Goal: Find specific page/section: Find specific page/section

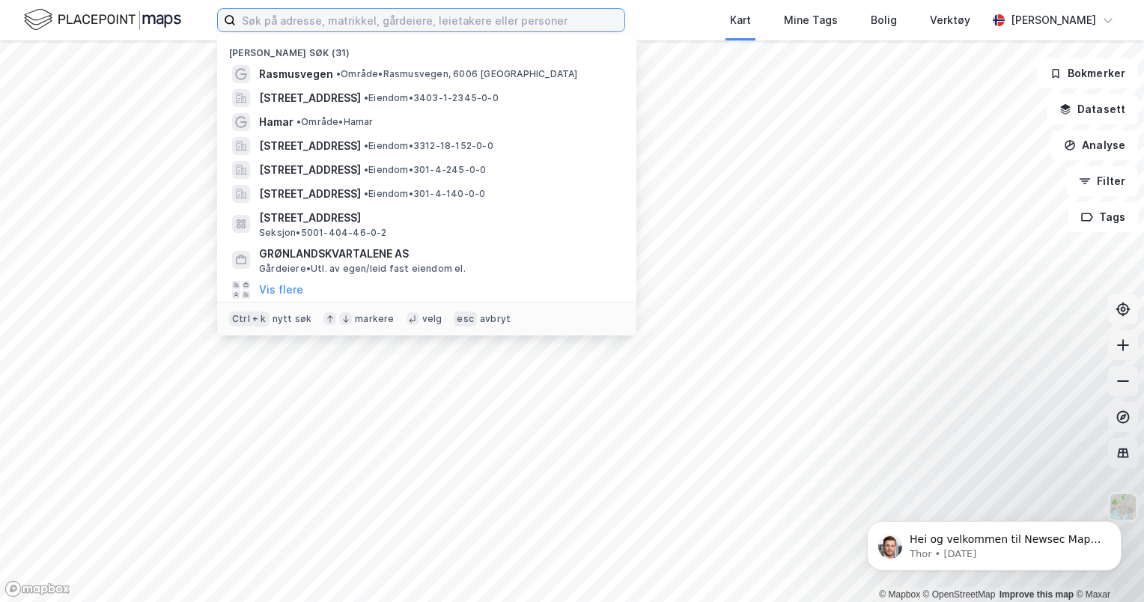
click at [321, 25] on input at bounding box center [430, 20] width 388 height 22
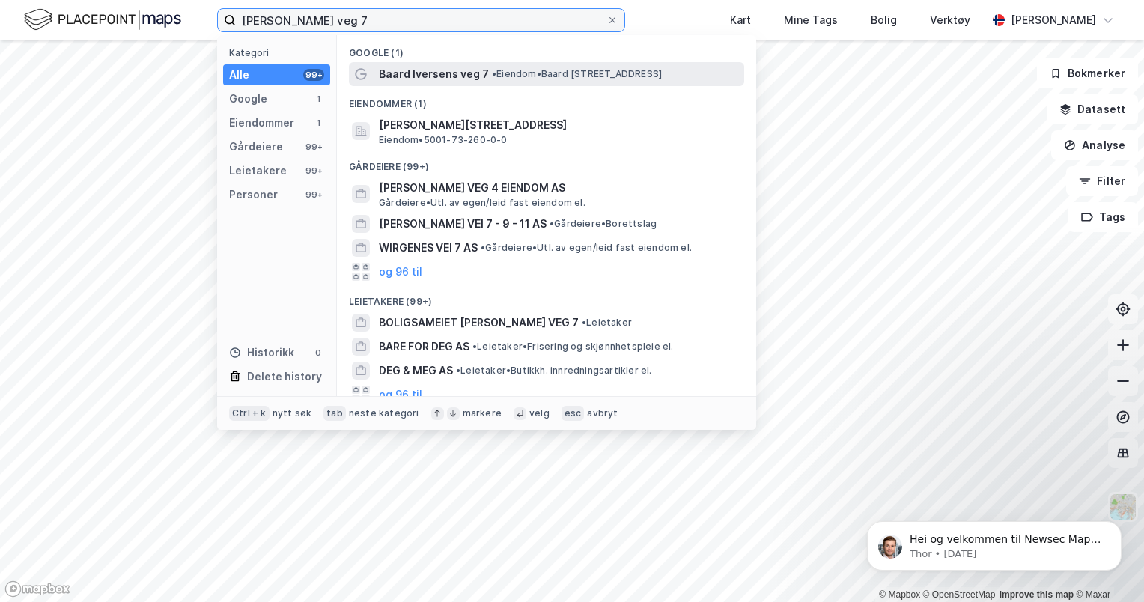
type input "[PERSON_NAME] veg 7"
click at [467, 76] on span "Baard Iversens veg 7" at bounding box center [434, 74] width 110 height 18
